Goal: Information Seeking & Learning: Check status

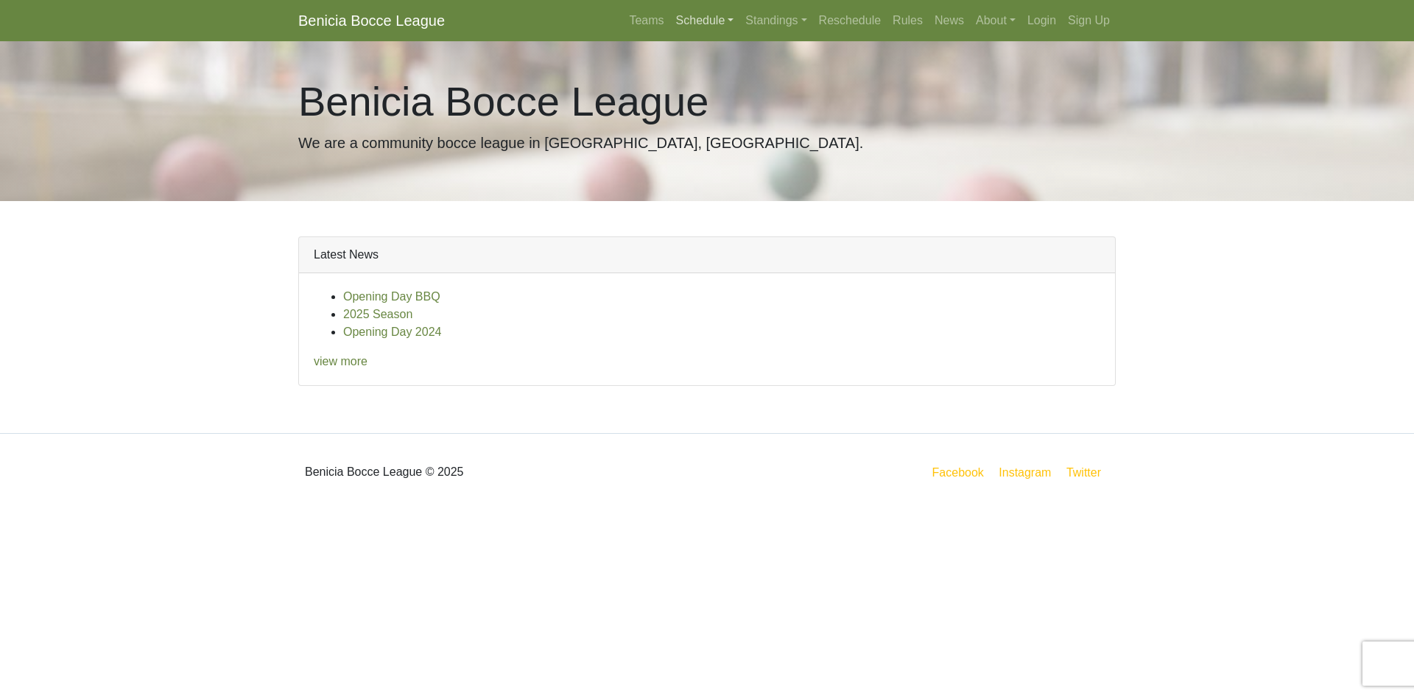
click at [721, 23] on link "Schedule" at bounding box center [705, 20] width 70 height 29
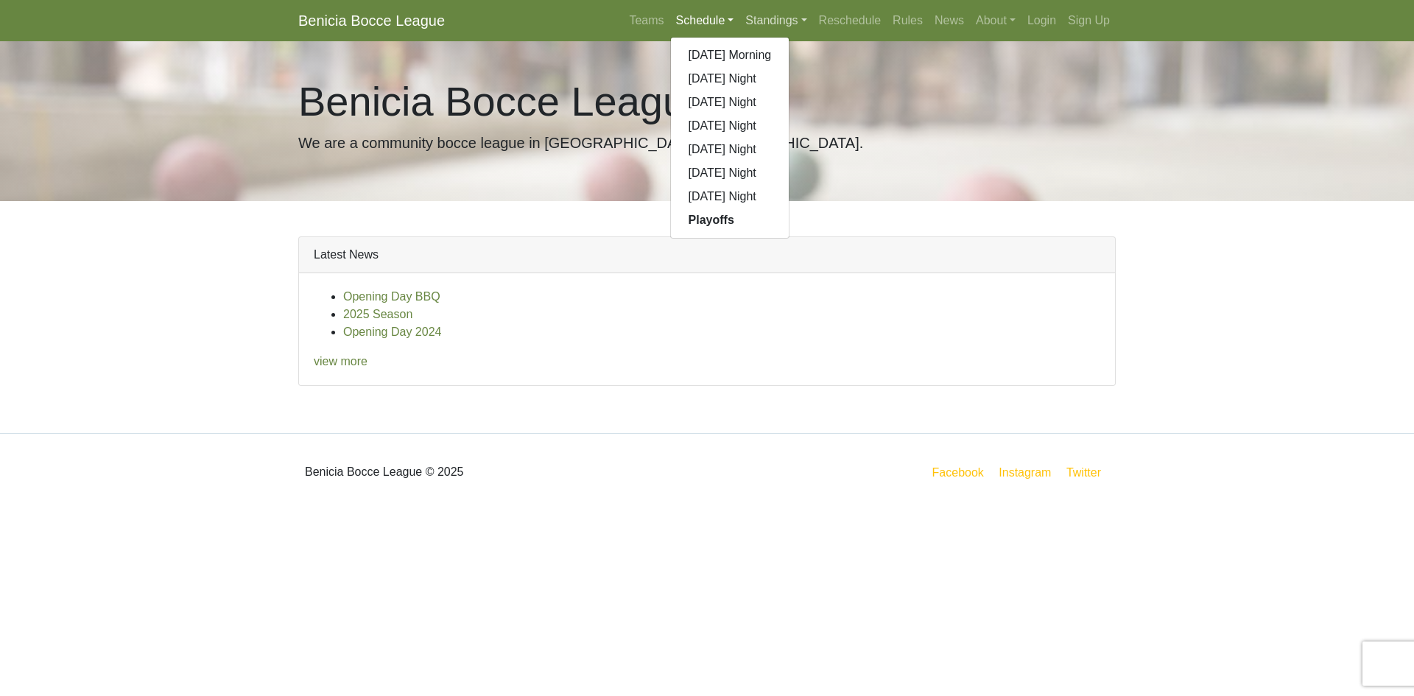
click at [754, 26] on link "Standings" at bounding box center [775, 20] width 73 height 29
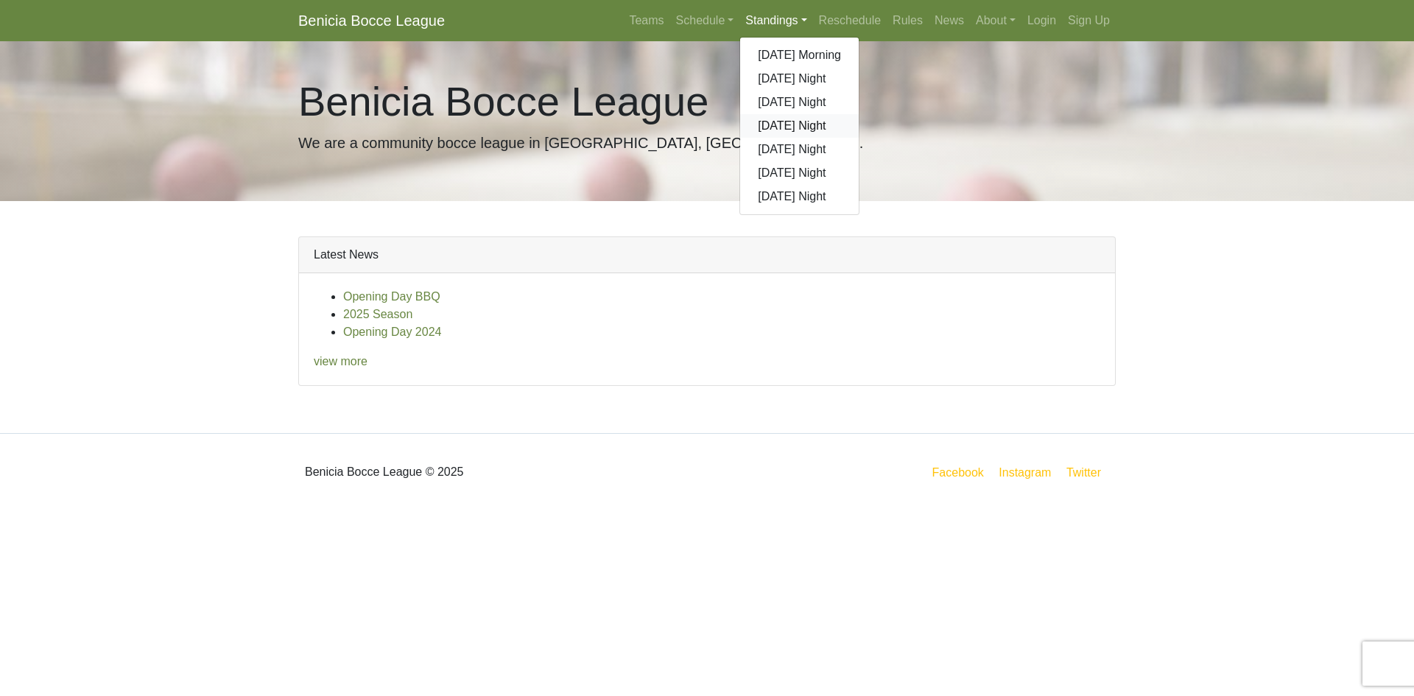
click at [763, 120] on link "[DATE] Night" at bounding box center [799, 126] width 119 height 24
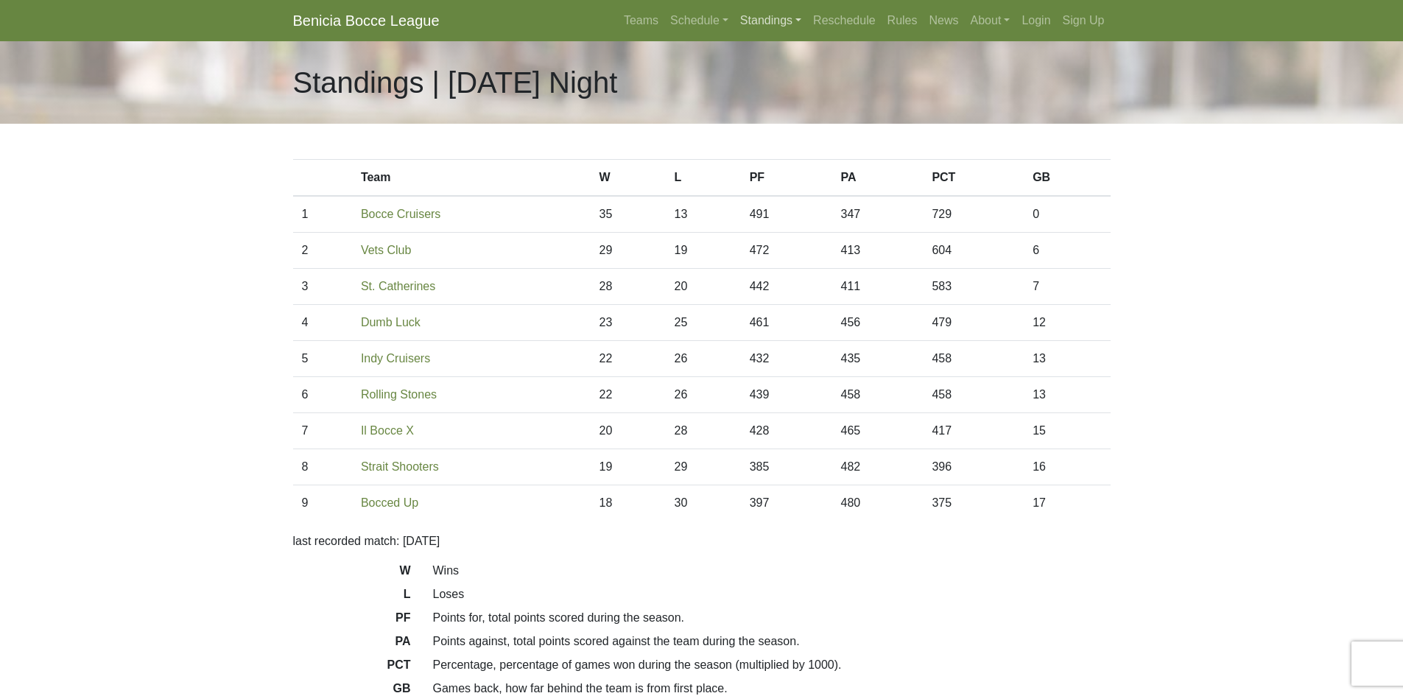
click at [758, 26] on link "Standings" at bounding box center [770, 20] width 73 height 29
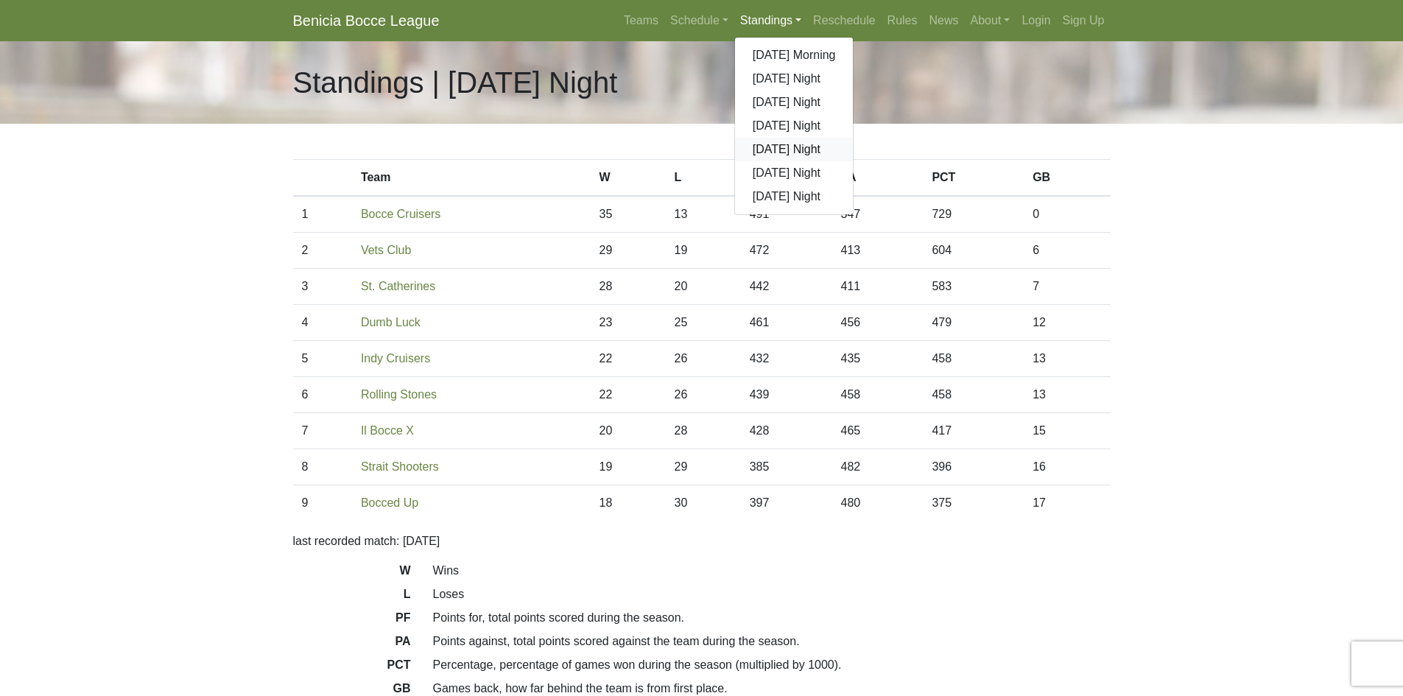
click at [773, 142] on link "[DATE] Night" at bounding box center [794, 150] width 119 height 24
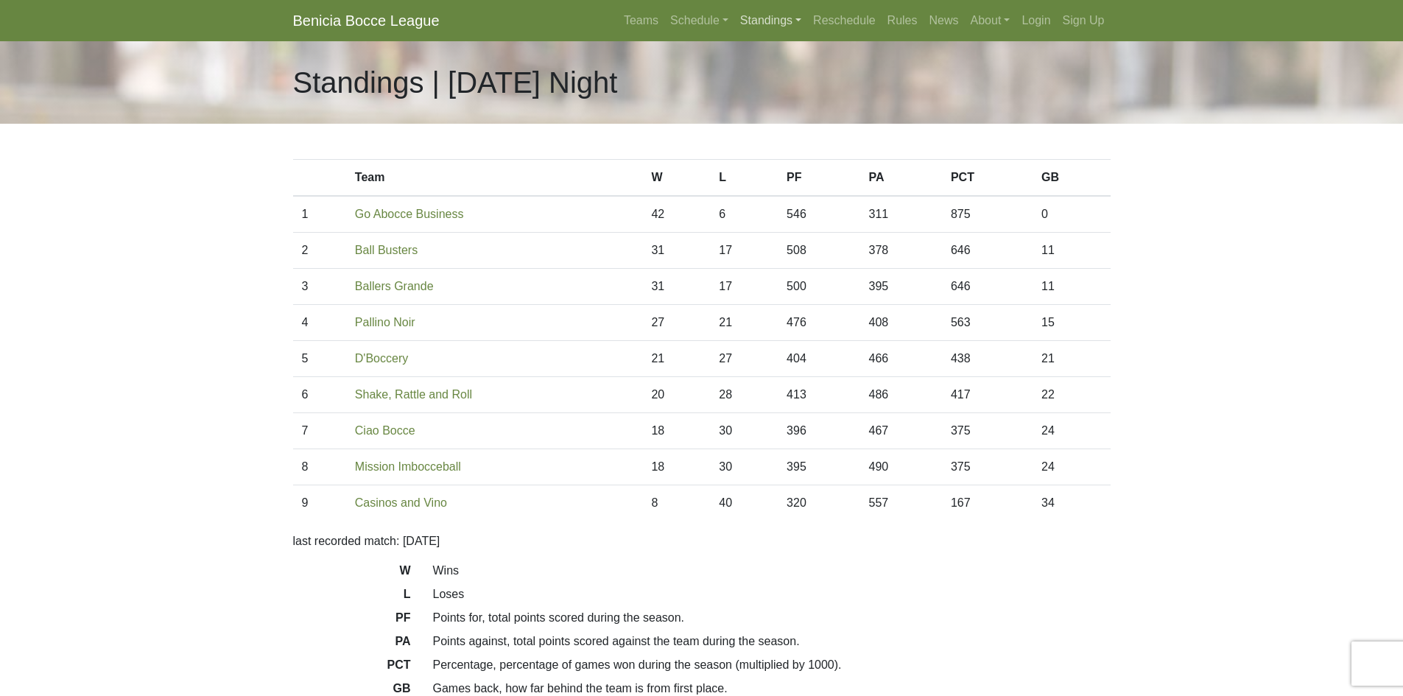
click at [762, 22] on link "Standings" at bounding box center [770, 20] width 73 height 29
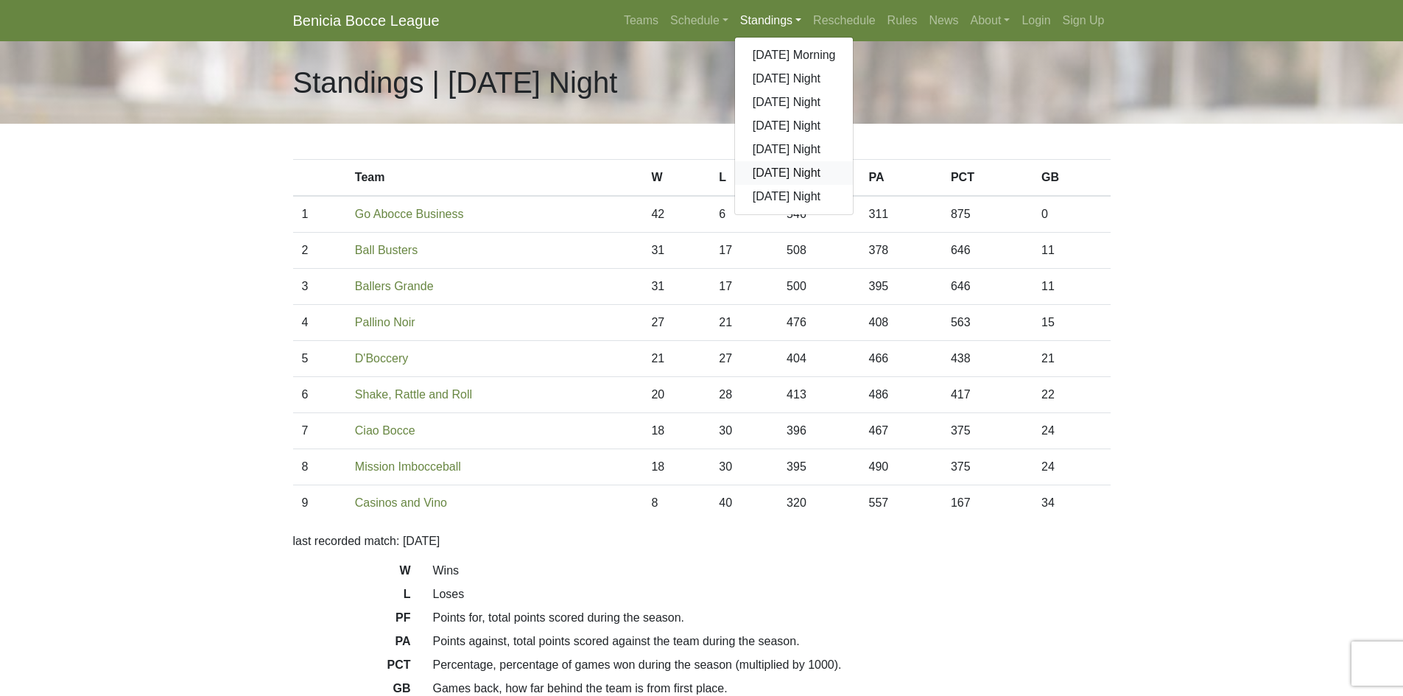
click at [780, 164] on link "[DATE] Night" at bounding box center [794, 173] width 119 height 24
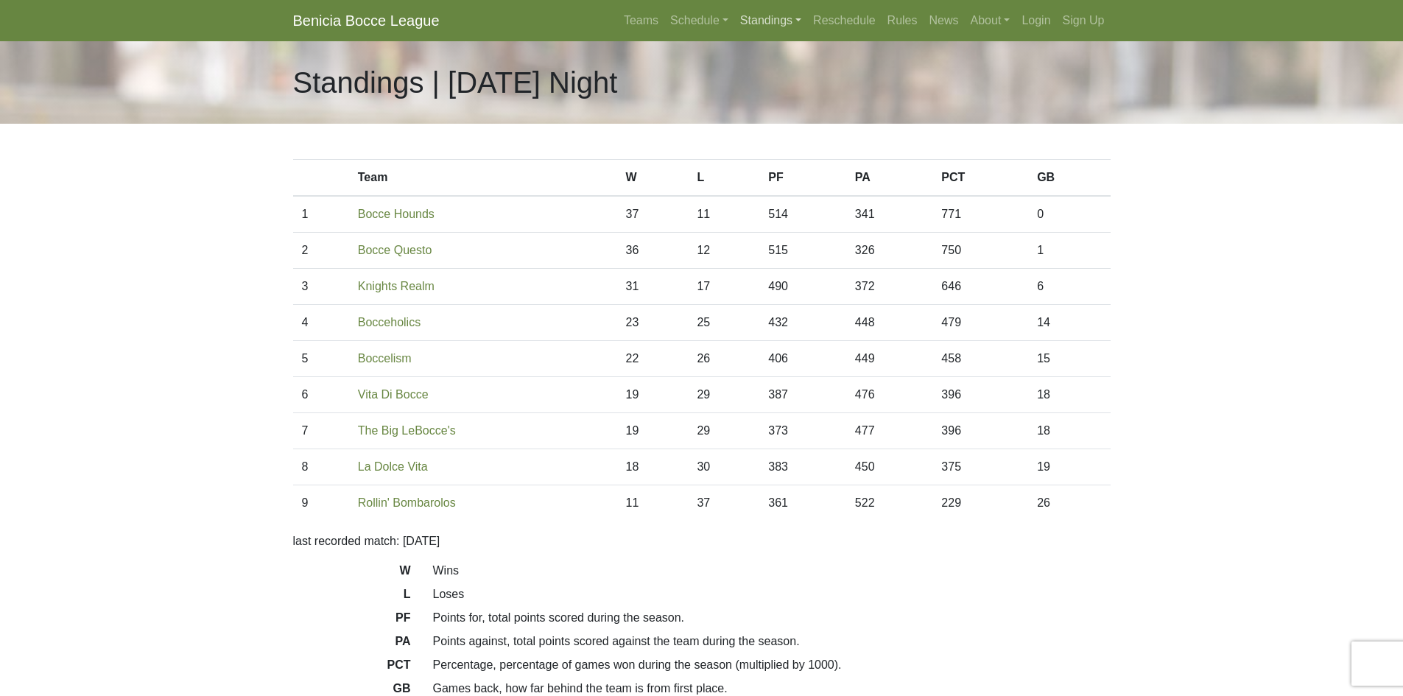
click at [772, 18] on link "Standings" at bounding box center [770, 20] width 73 height 29
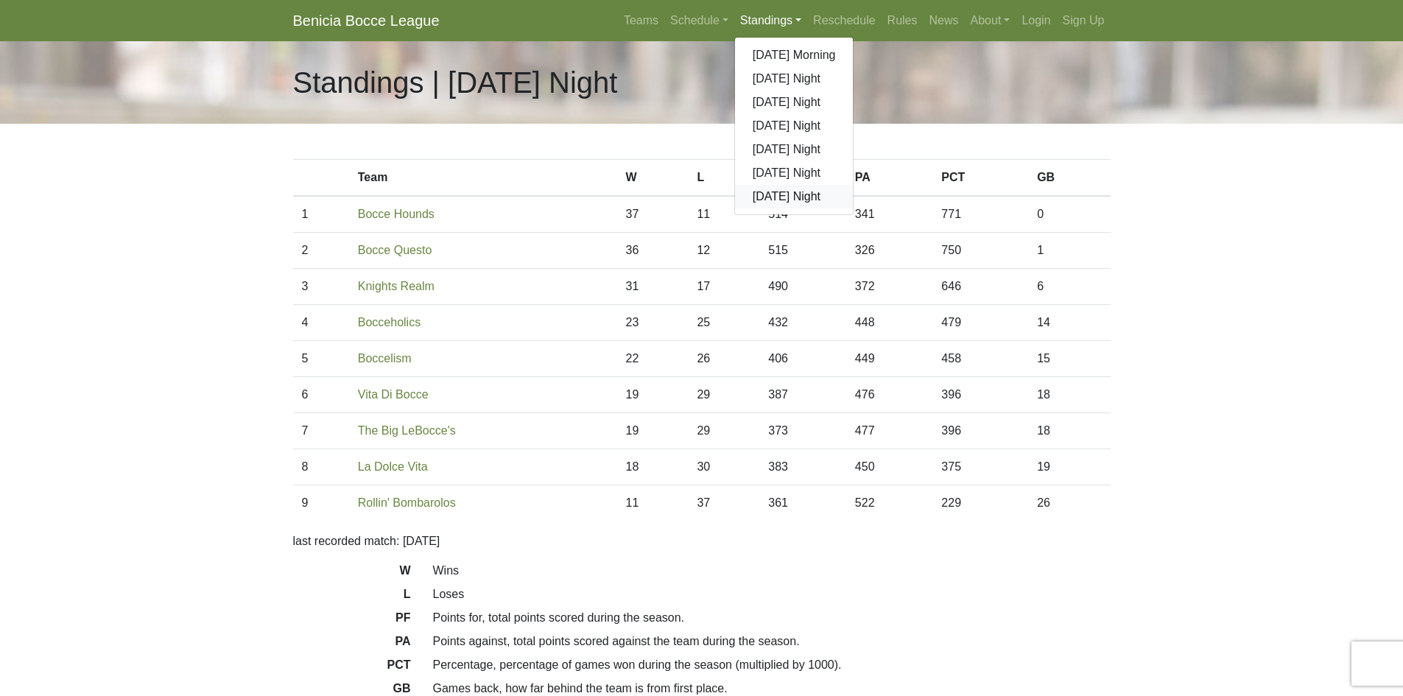
click at [782, 194] on link "[DATE] Night" at bounding box center [794, 197] width 119 height 24
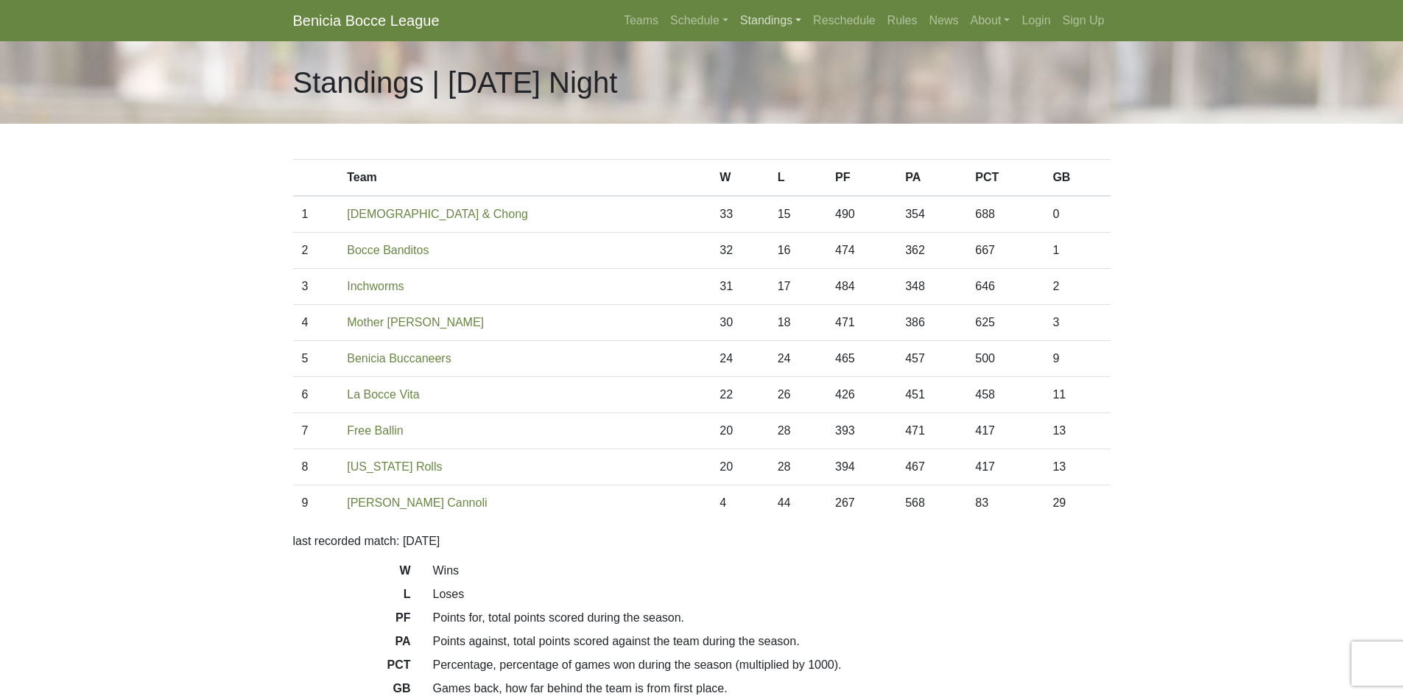
click at [795, 15] on link "Standings" at bounding box center [770, 20] width 73 height 29
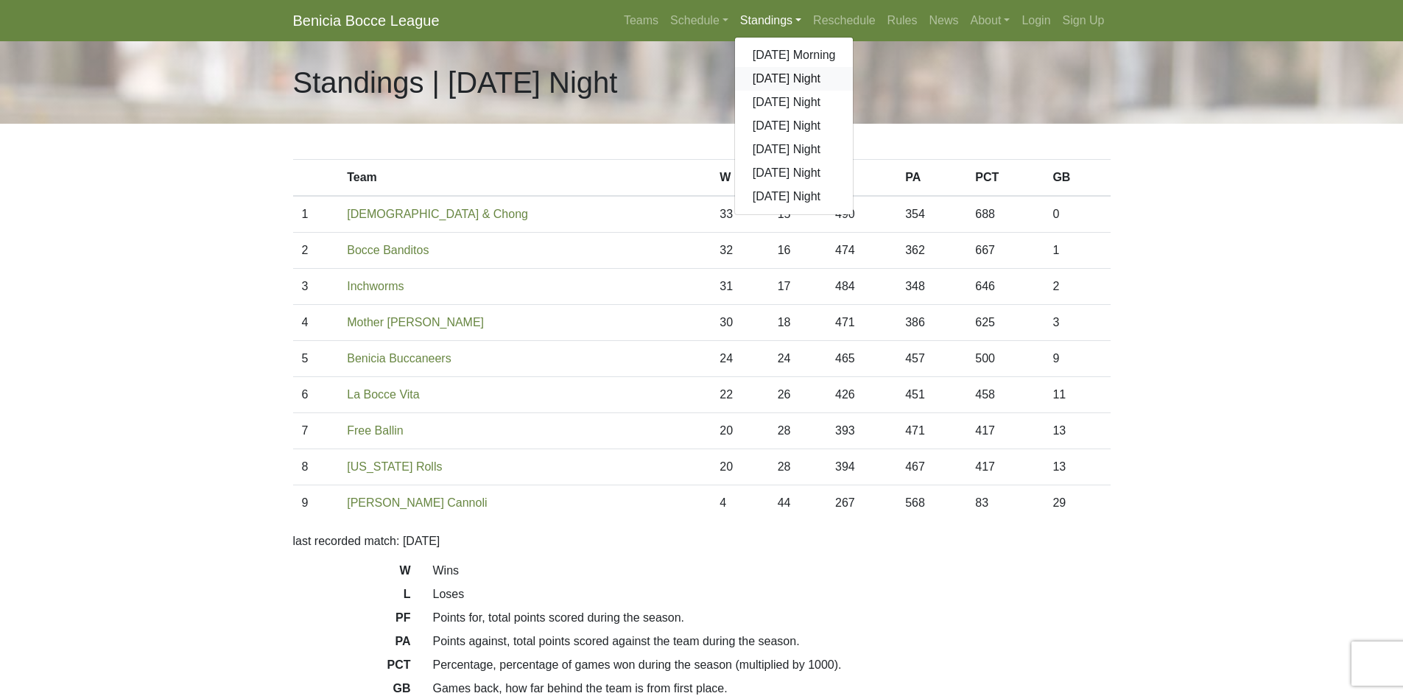
click at [764, 77] on link "[DATE] Night" at bounding box center [794, 79] width 119 height 24
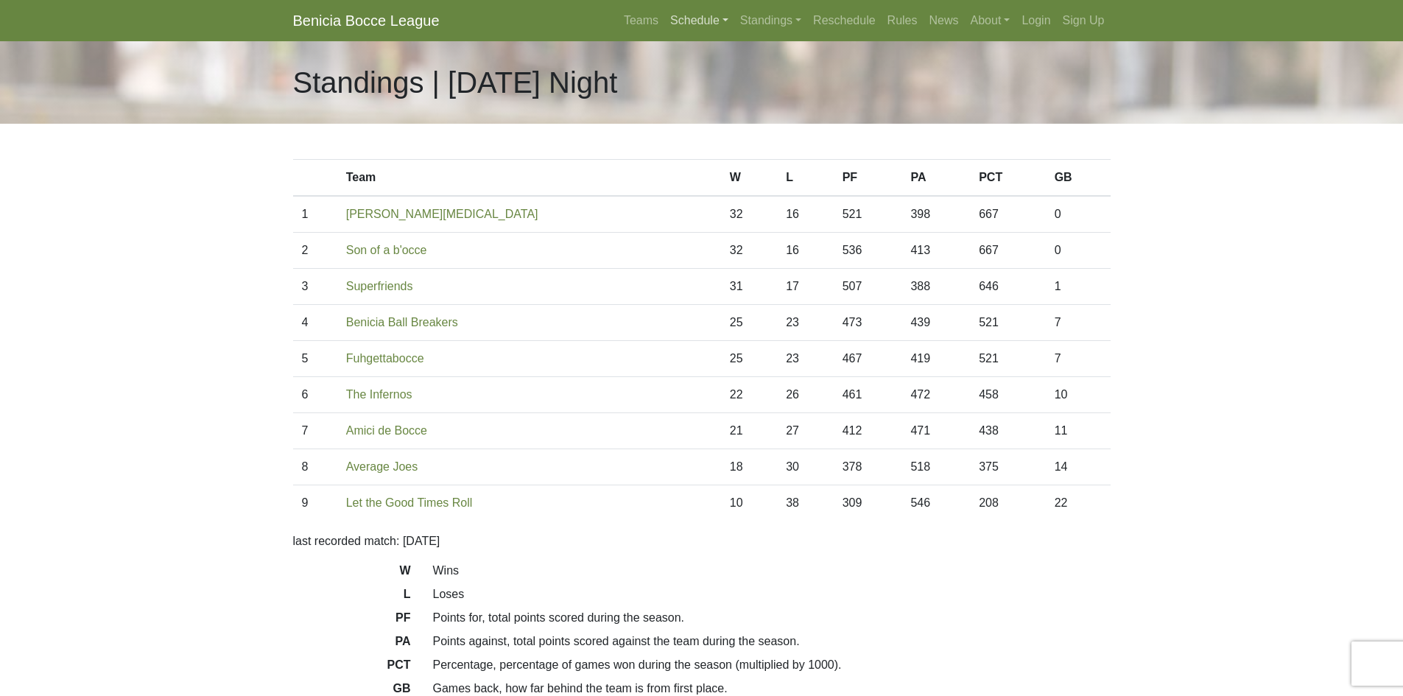
click at [689, 18] on link "Schedule" at bounding box center [699, 20] width 70 height 29
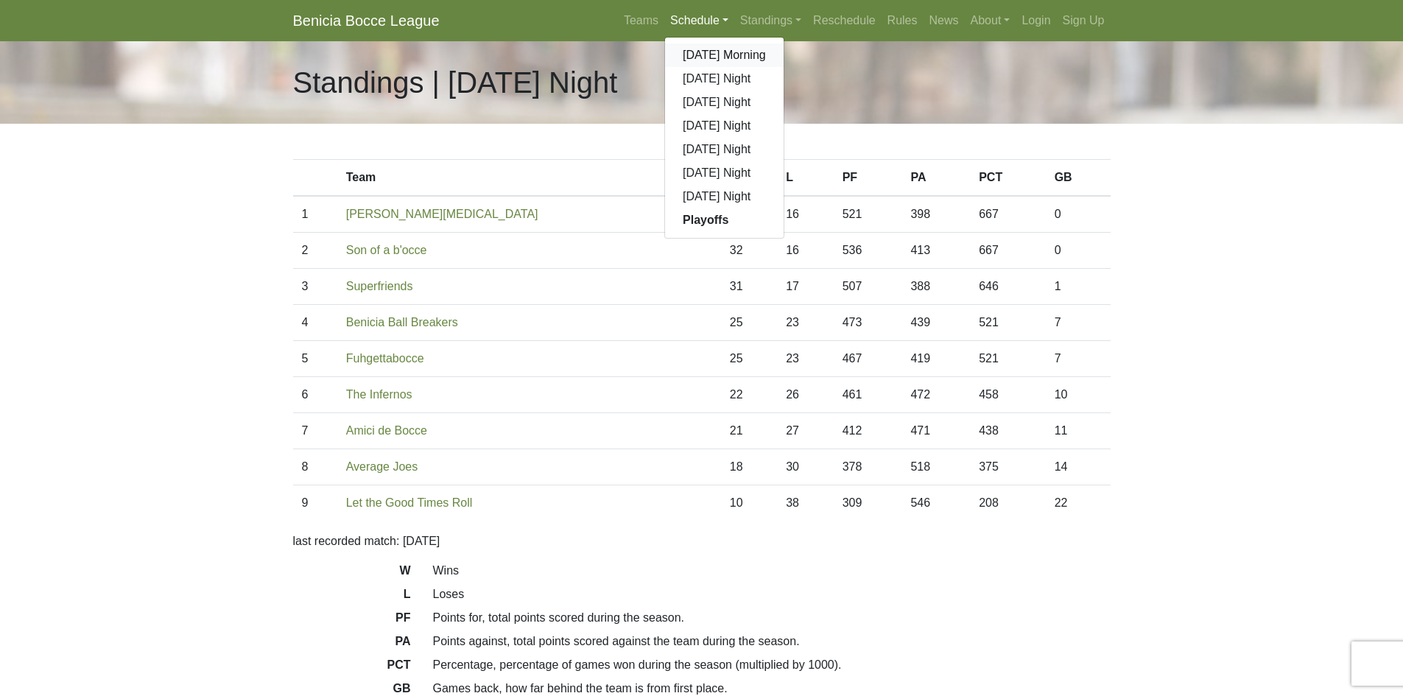
click at [694, 52] on link "[DATE] Morning" at bounding box center [724, 55] width 119 height 24
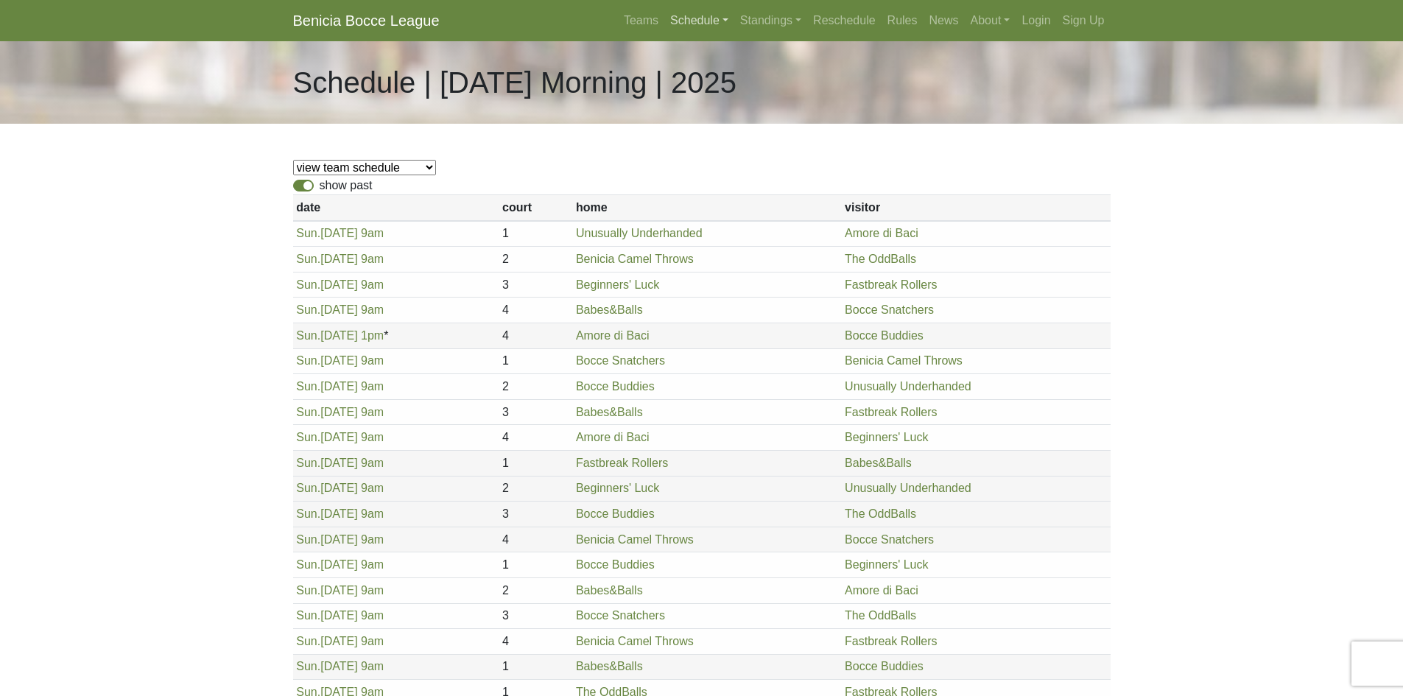
click at [706, 32] on link "Schedule" at bounding box center [699, 20] width 70 height 29
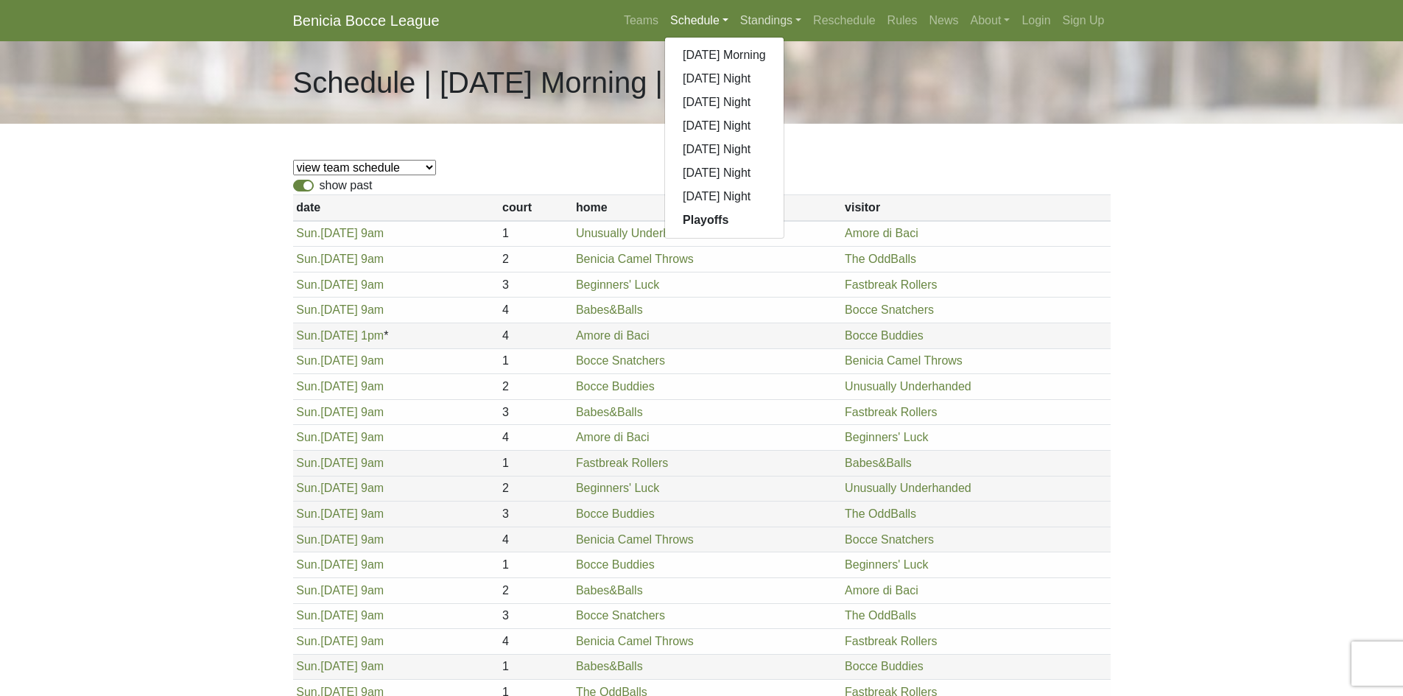
click at [791, 15] on link "Standings" at bounding box center [770, 20] width 73 height 29
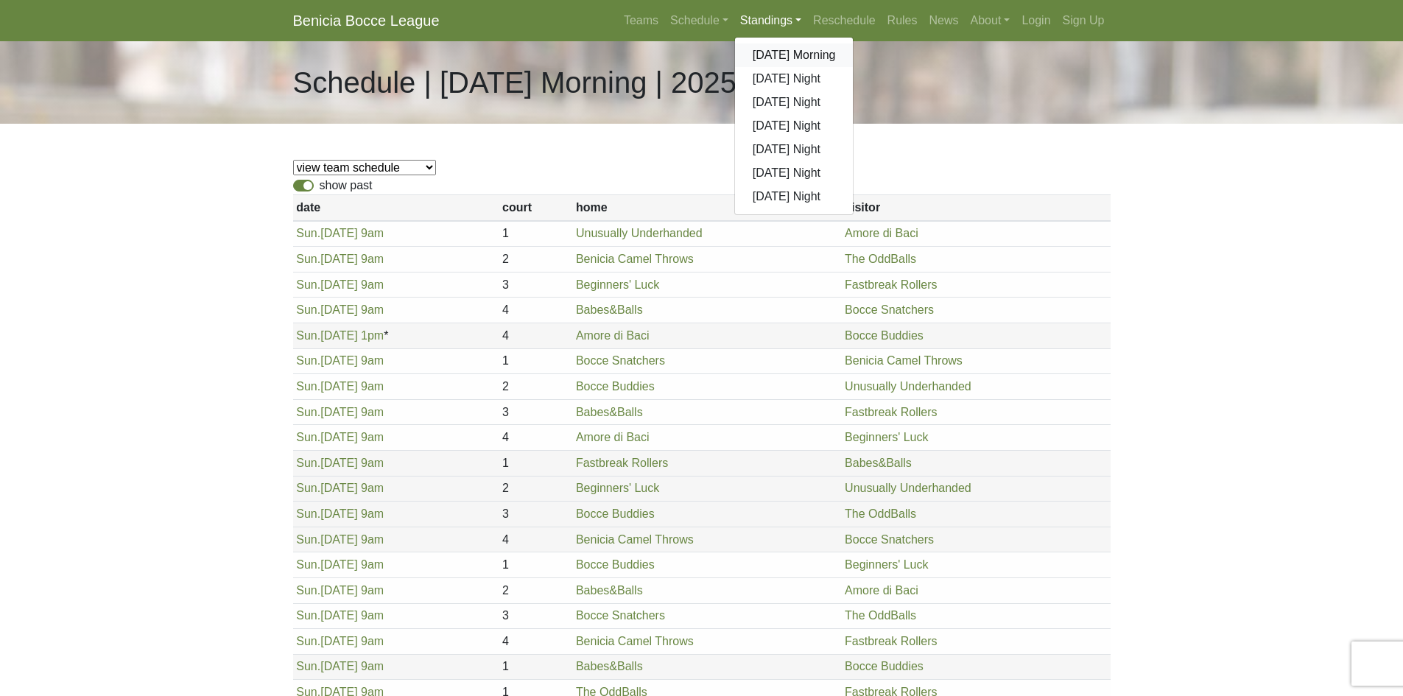
click at [787, 44] on link "[DATE] Morning" at bounding box center [794, 55] width 119 height 24
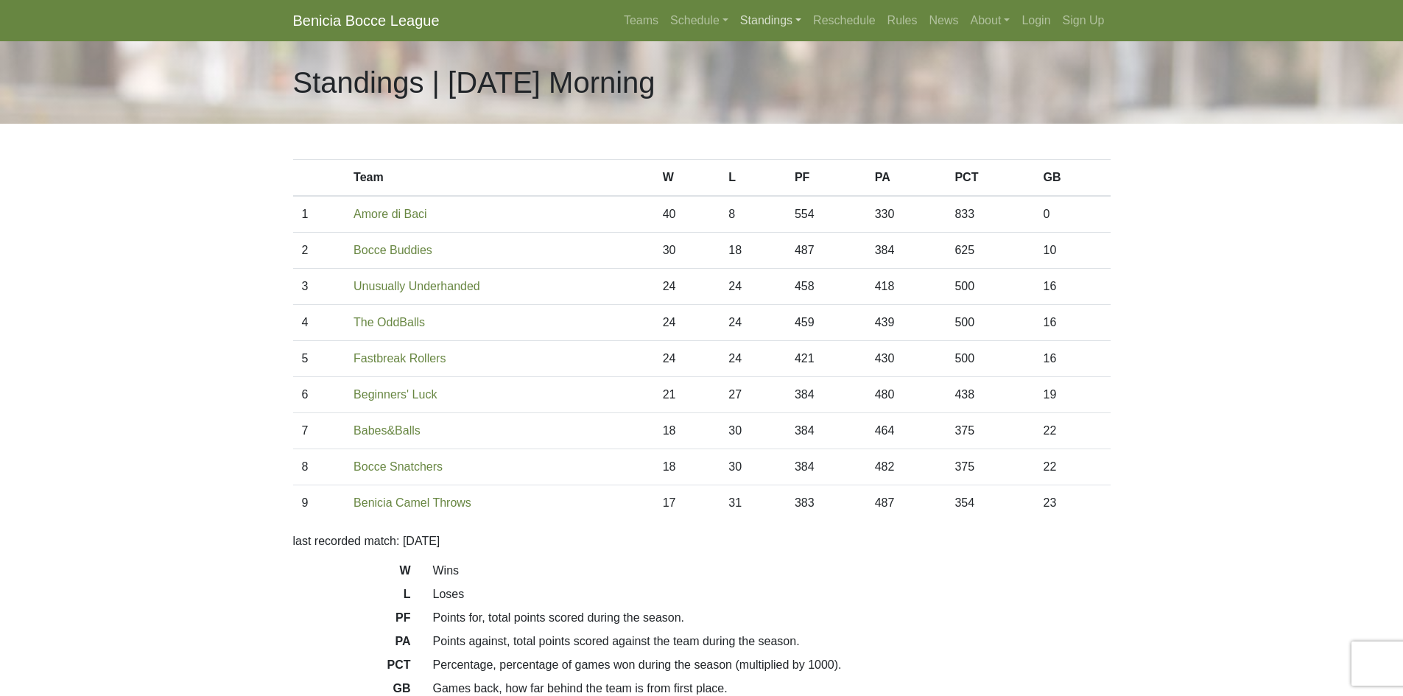
click at [747, 24] on link "Standings" at bounding box center [770, 20] width 73 height 29
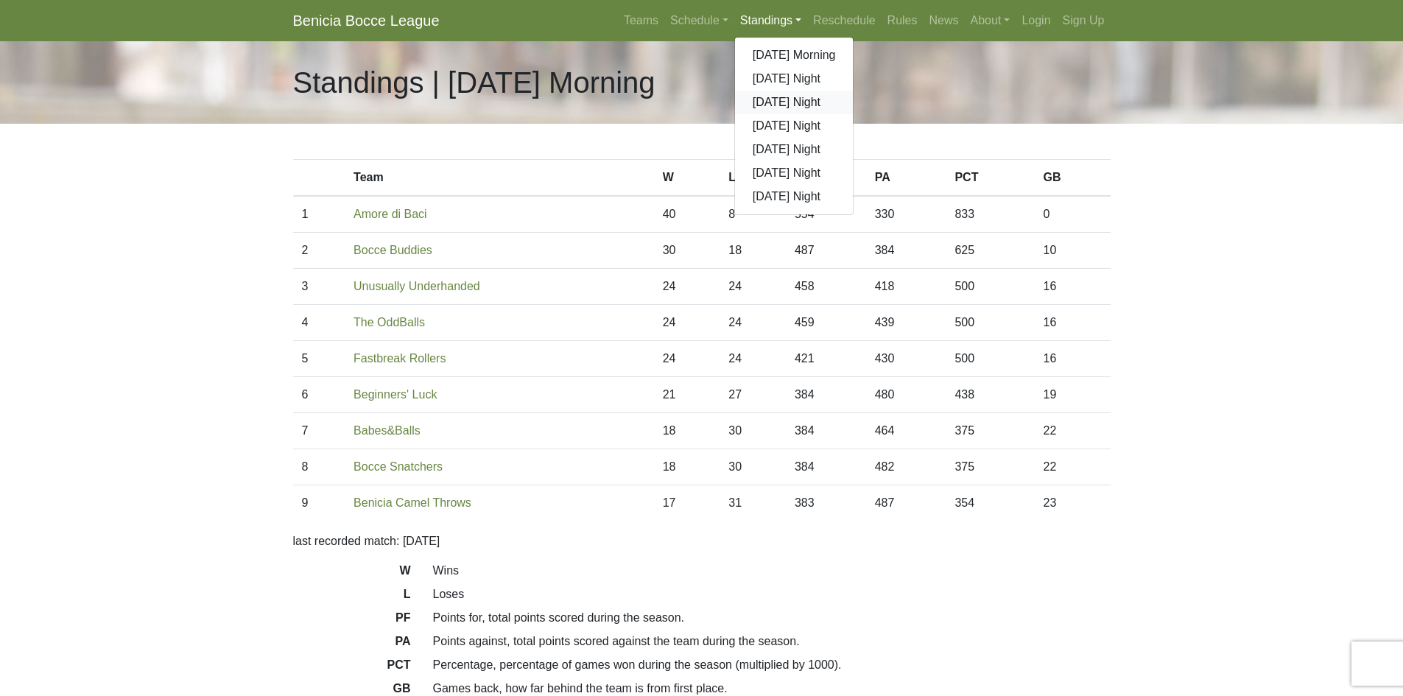
click at [754, 96] on link "[DATE] Night" at bounding box center [794, 103] width 119 height 24
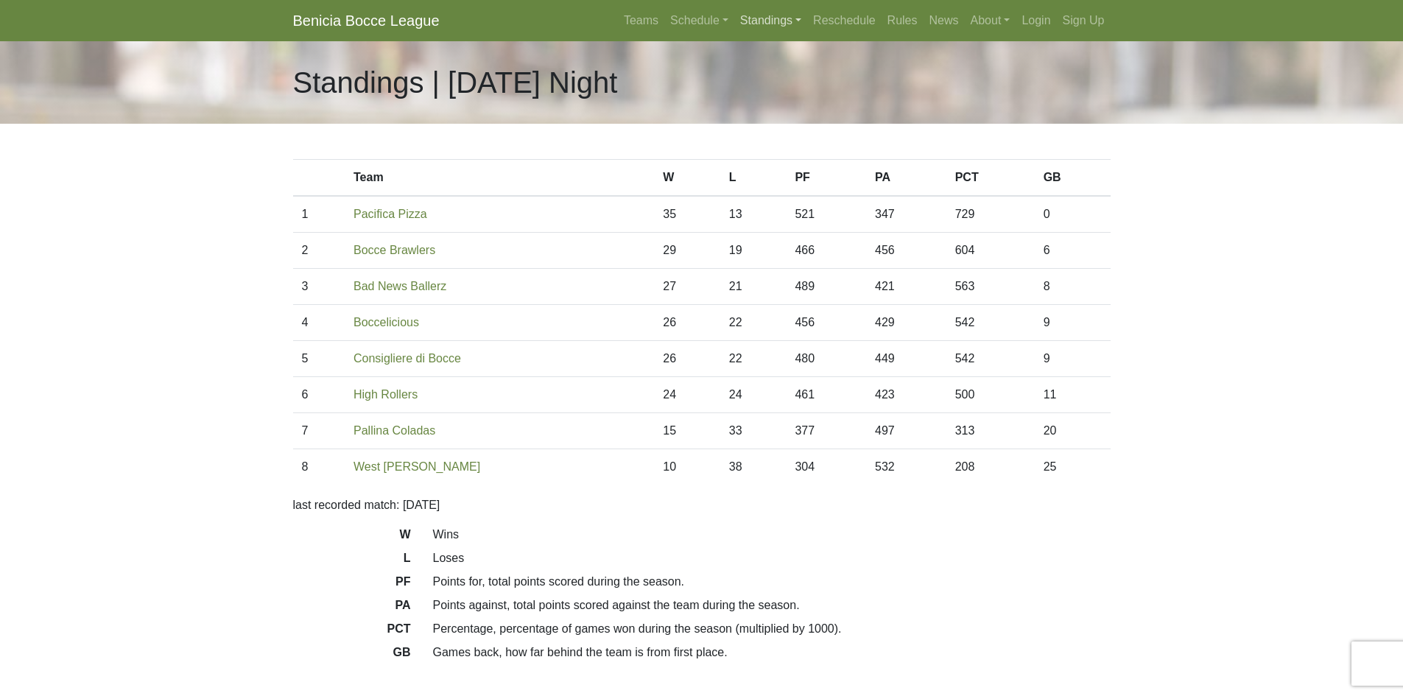
click at [774, 18] on link "Standings" at bounding box center [770, 20] width 73 height 29
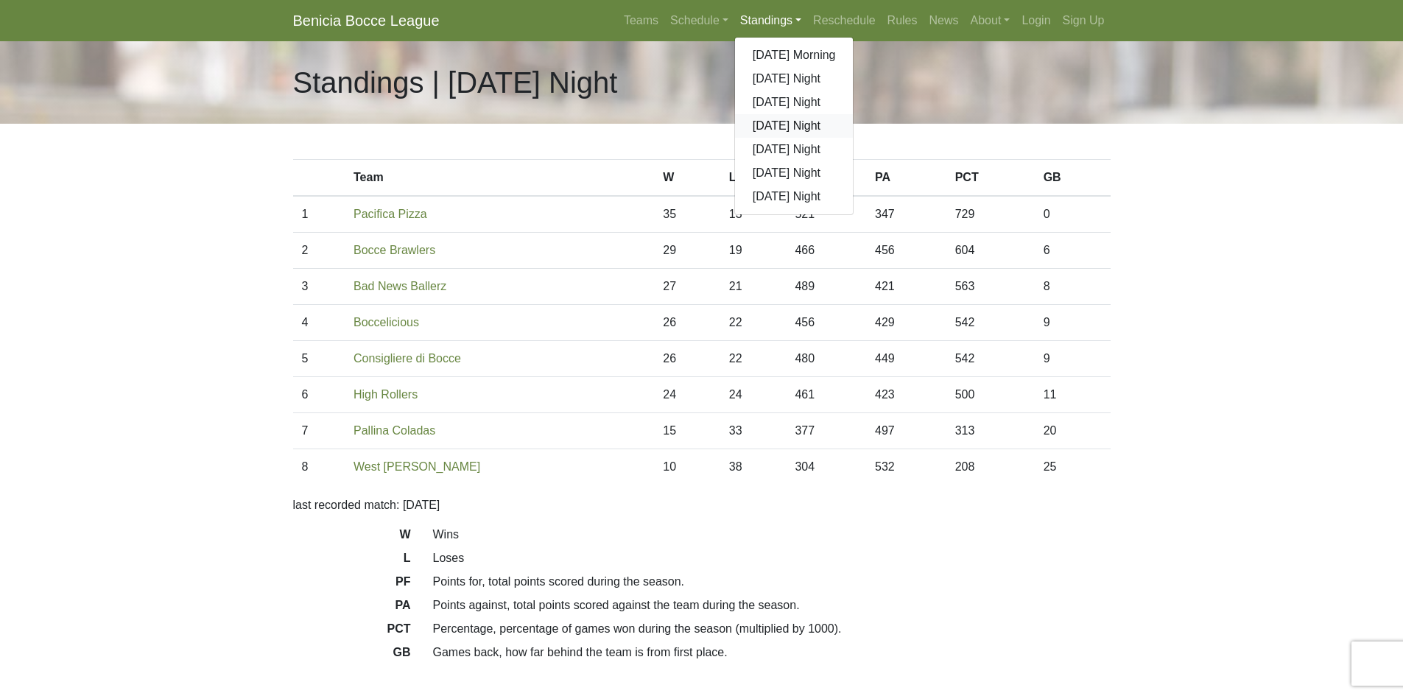
click at [781, 123] on link "[DATE] Night" at bounding box center [794, 126] width 119 height 24
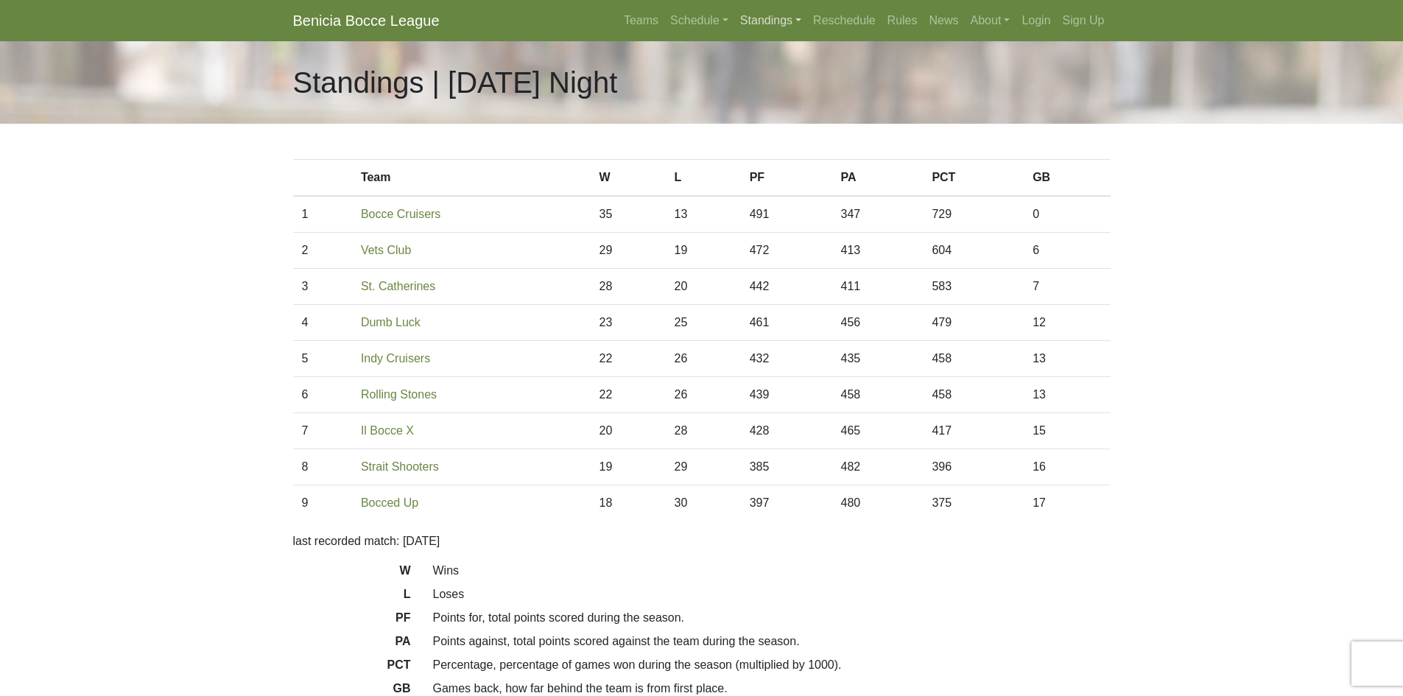
click at [767, 12] on link "Standings" at bounding box center [770, 20] width 73 height 29
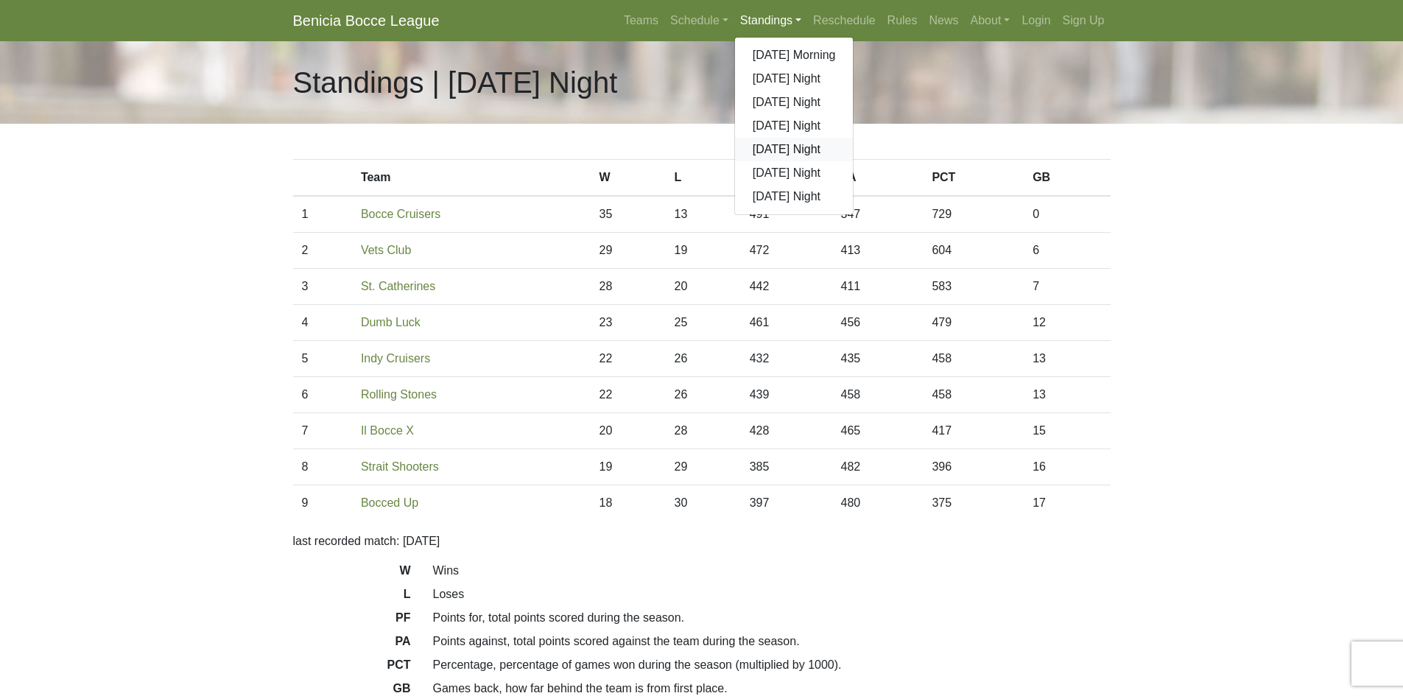
click at [778, 153] on link "[DATE] Night" at bounding box center [794, 150] width 119 height 24
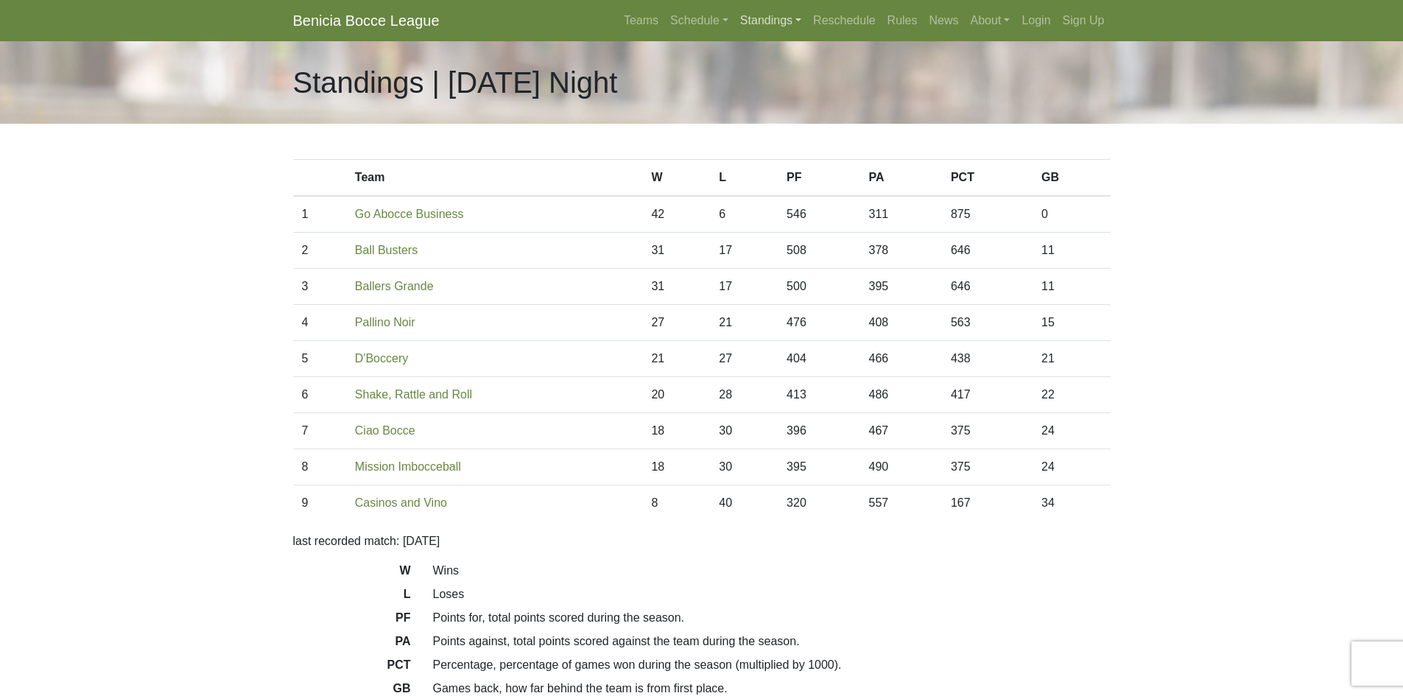
click at [787, 16] on link "Standings" at bounding box center [770, 20] width 73 height 29
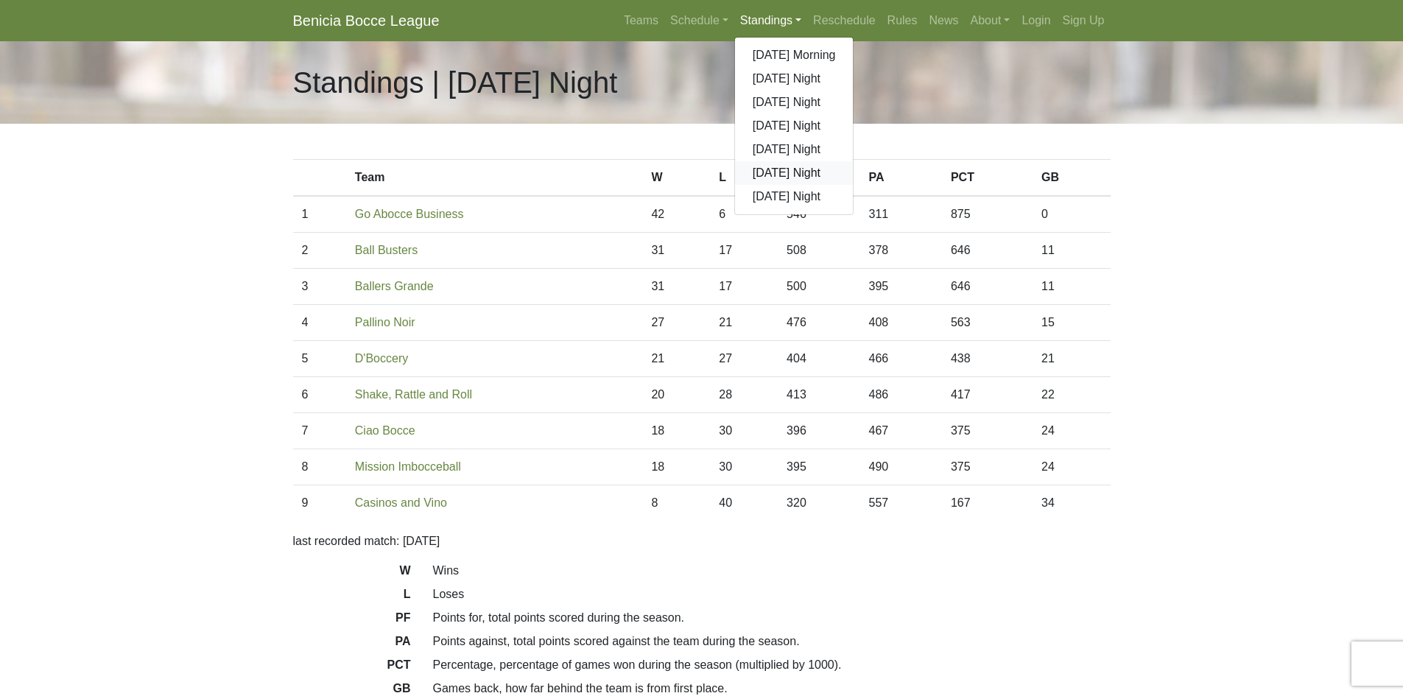
click at [789, 172] on link "[DATE] Night" at bounding box center [794, 173] width 119 height 24
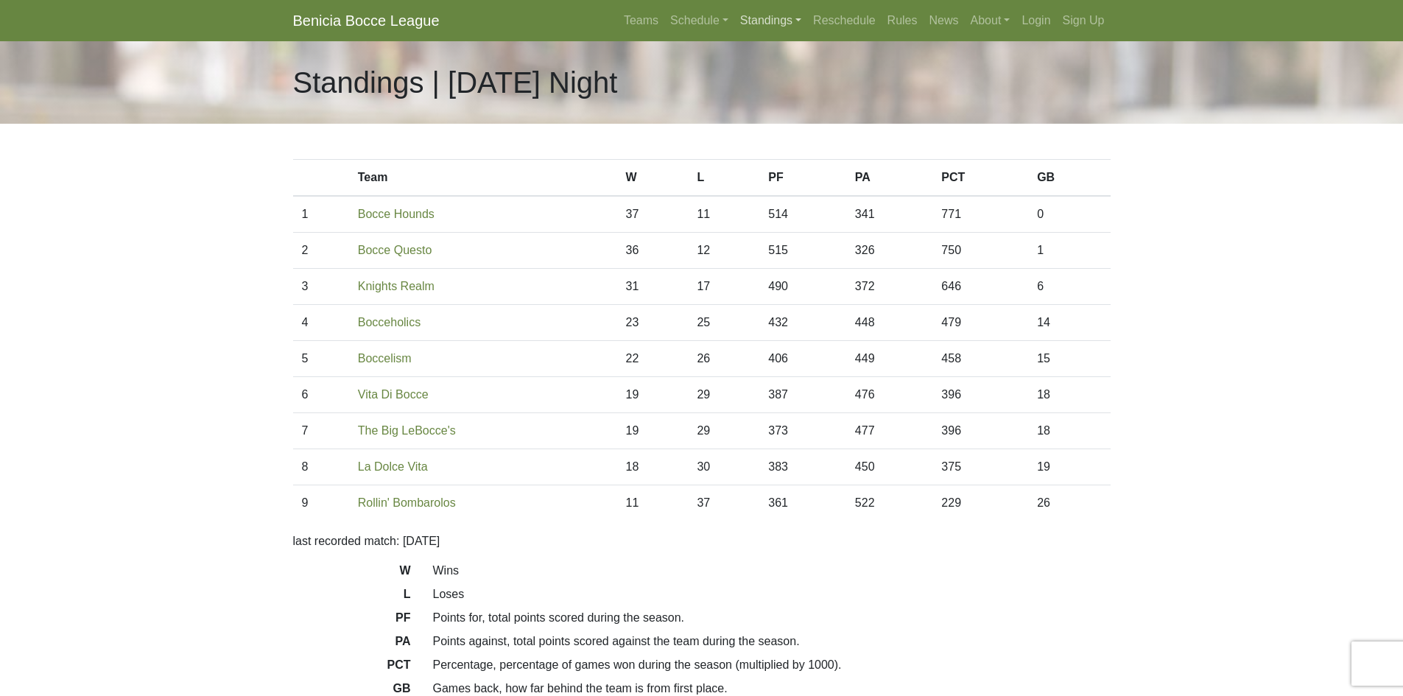
click at [762, 29] on link "Standings" at bounding box center [770, 20] width 73 height 29
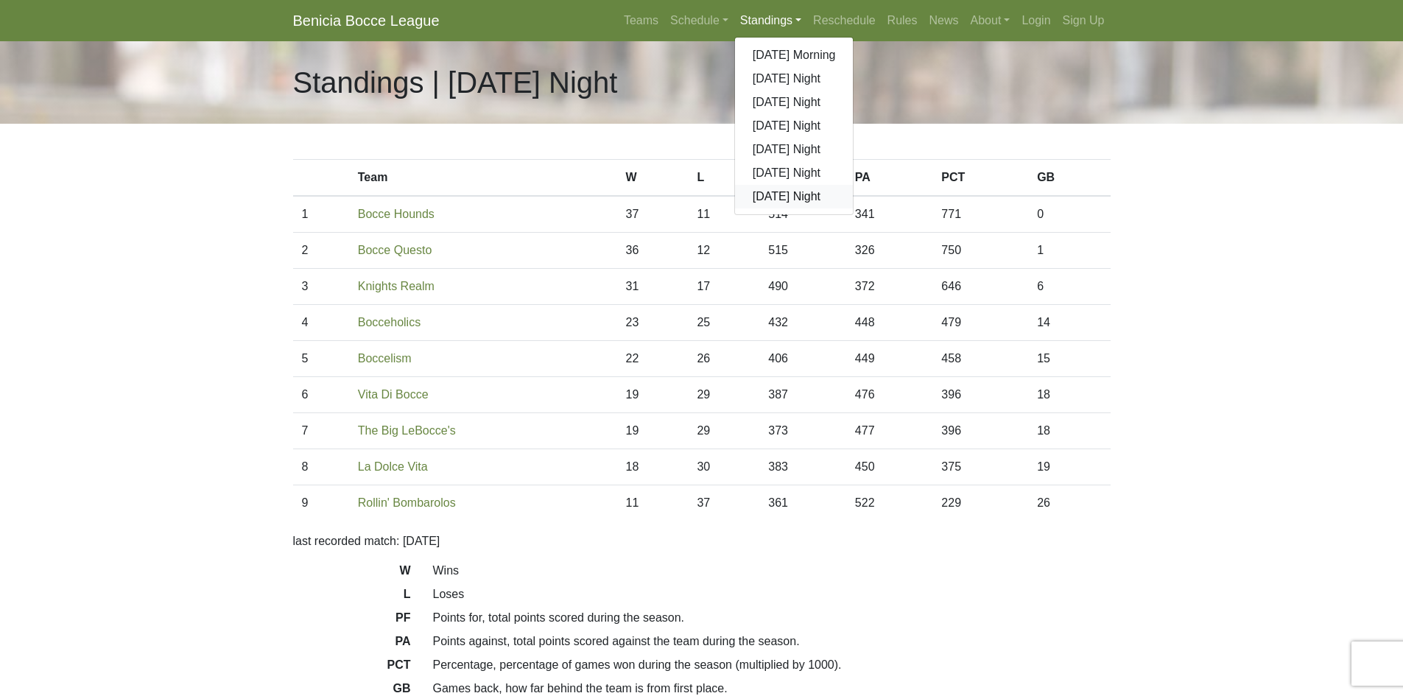
click at [777, 199] on link "[DATE] Night" at bounding box center [794, 197] width 119 height 24
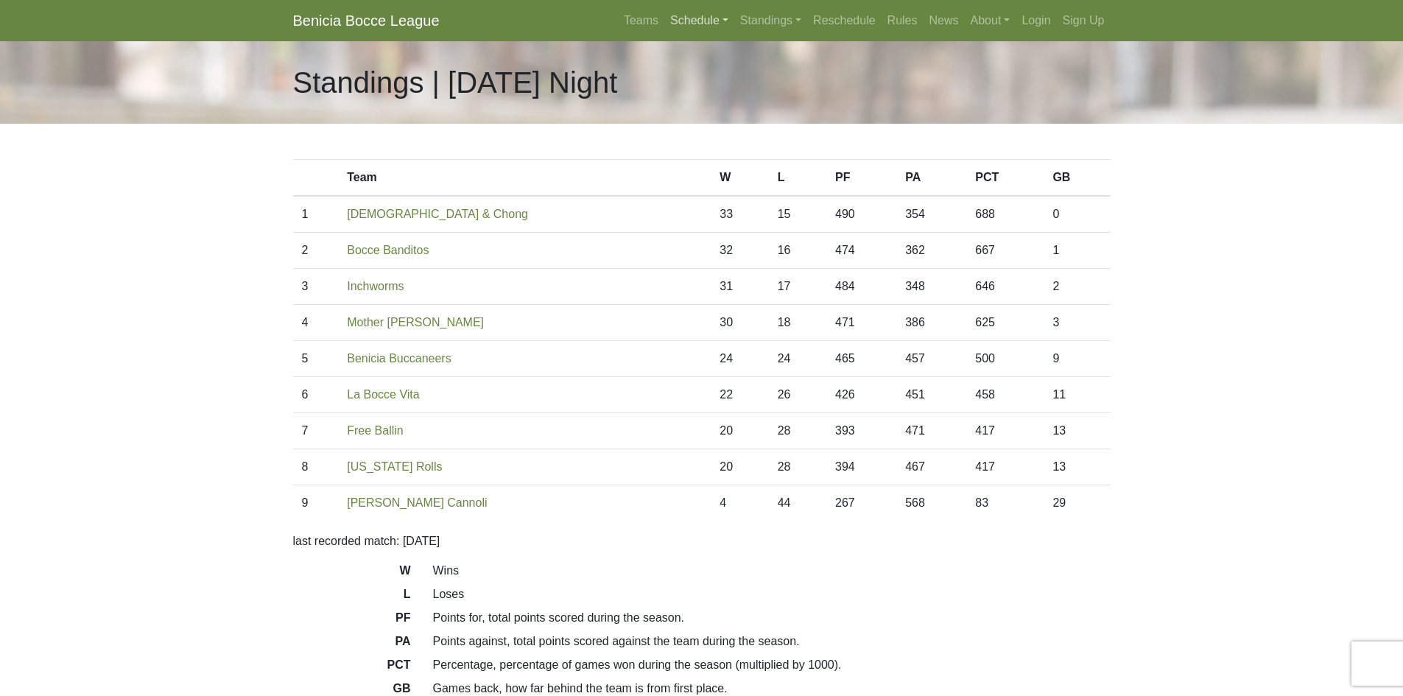
click at [704, 24] on link "Schedule" at bounding box center [699, 20] width 70 height 29
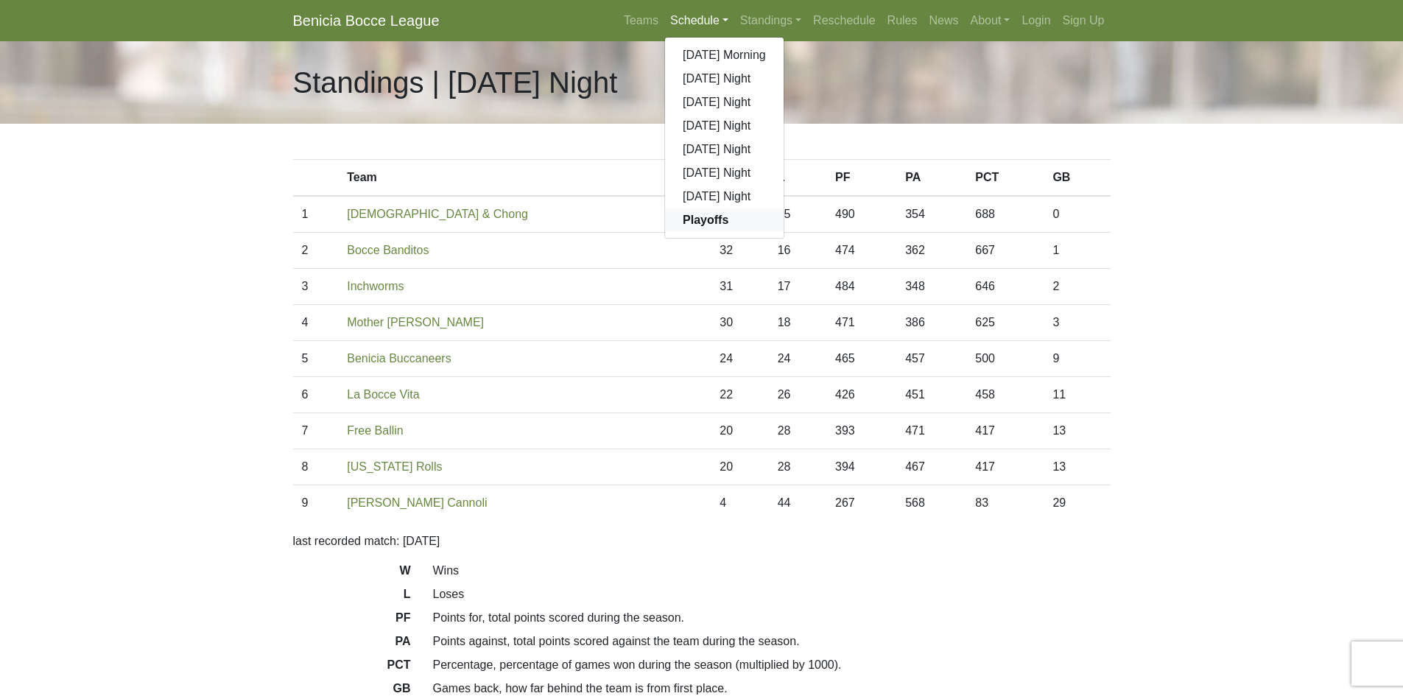
click at [729, 219] on link "Playoffs" at bounding box center [724, 220] width 119 height 24
